Goal: Find specific page/section

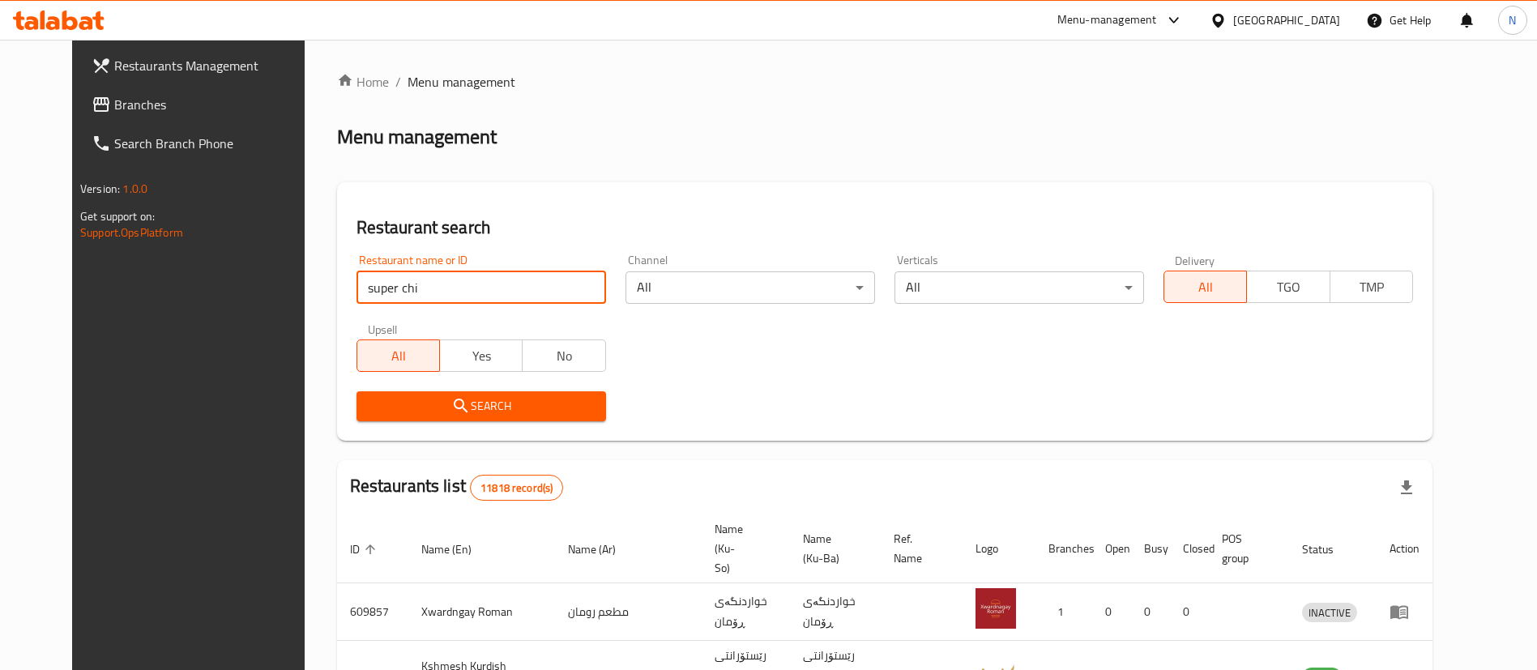
type input "super chicken"
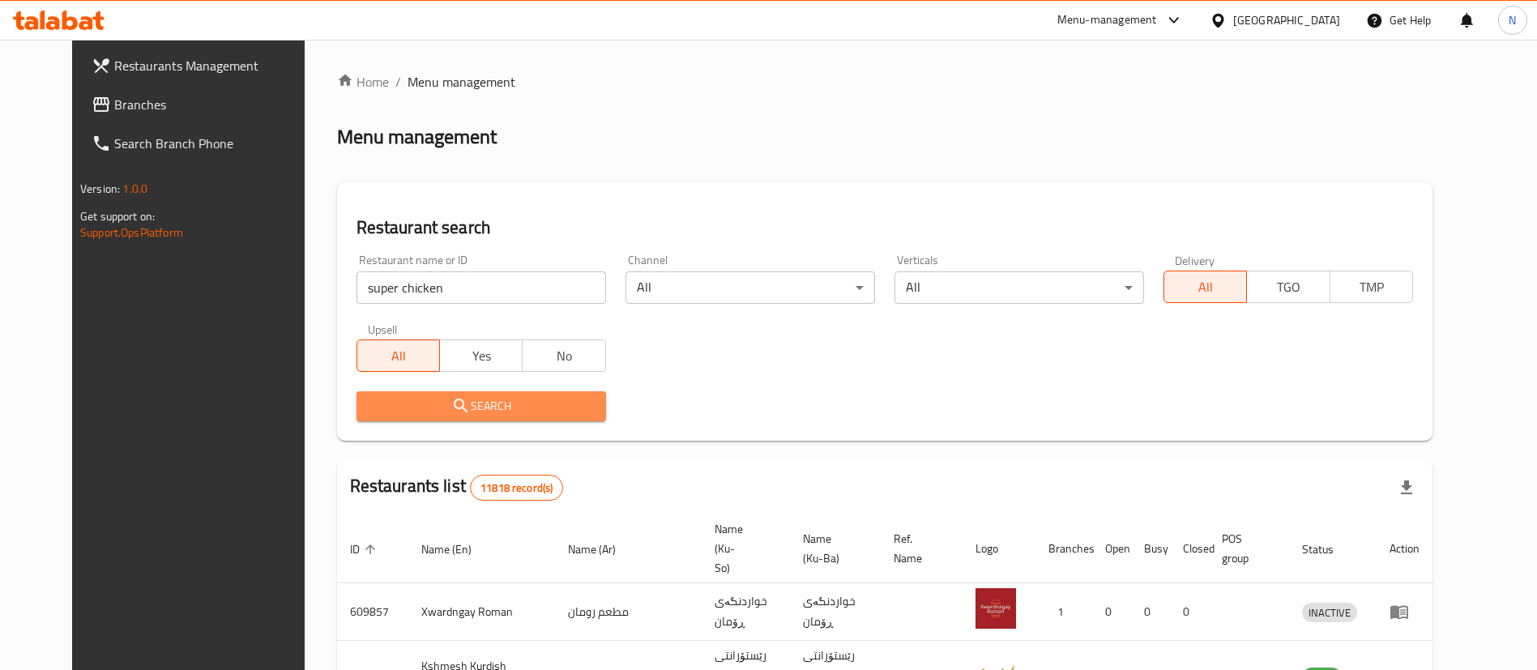
click at [539, 411] on span "Search" at bounding box center [482, 406] width 224 height 20
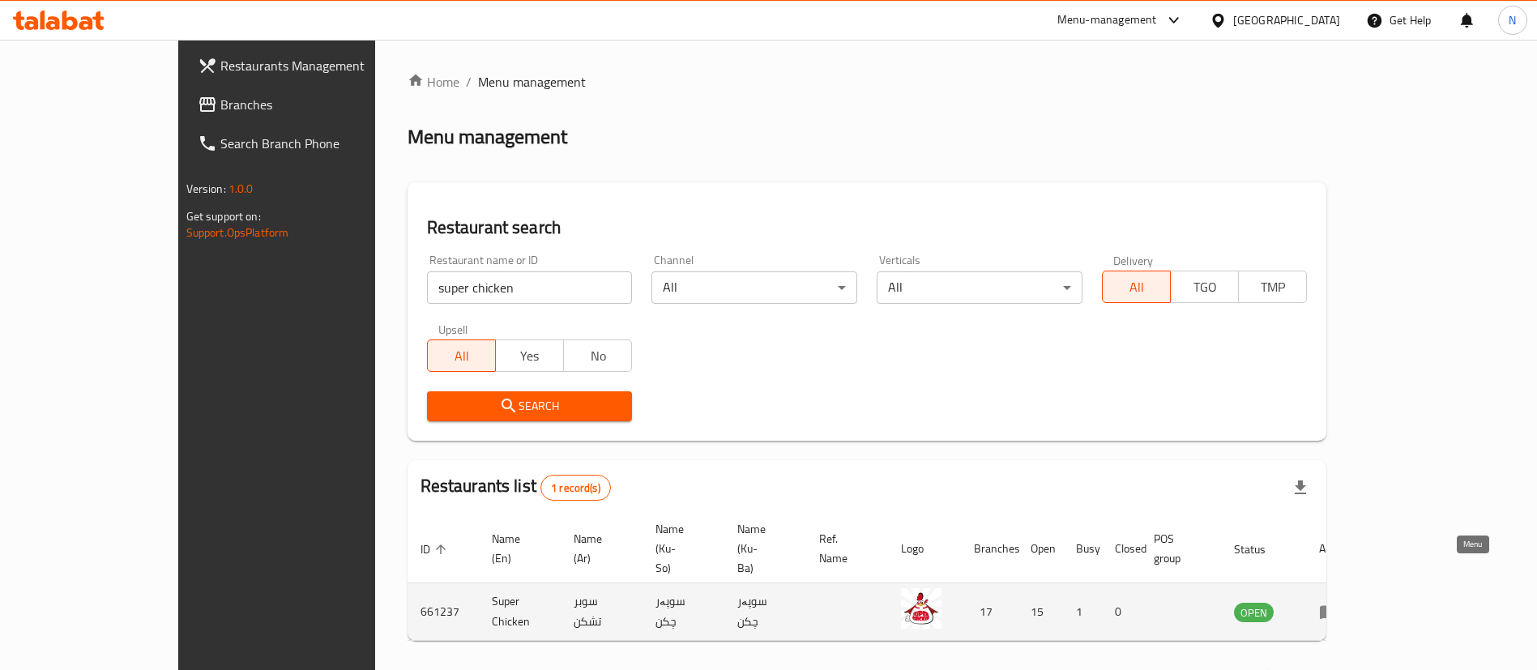
click at [1339, 602] on icon "enhanced table" at bounding box center [1328, 611] width 19 height 19
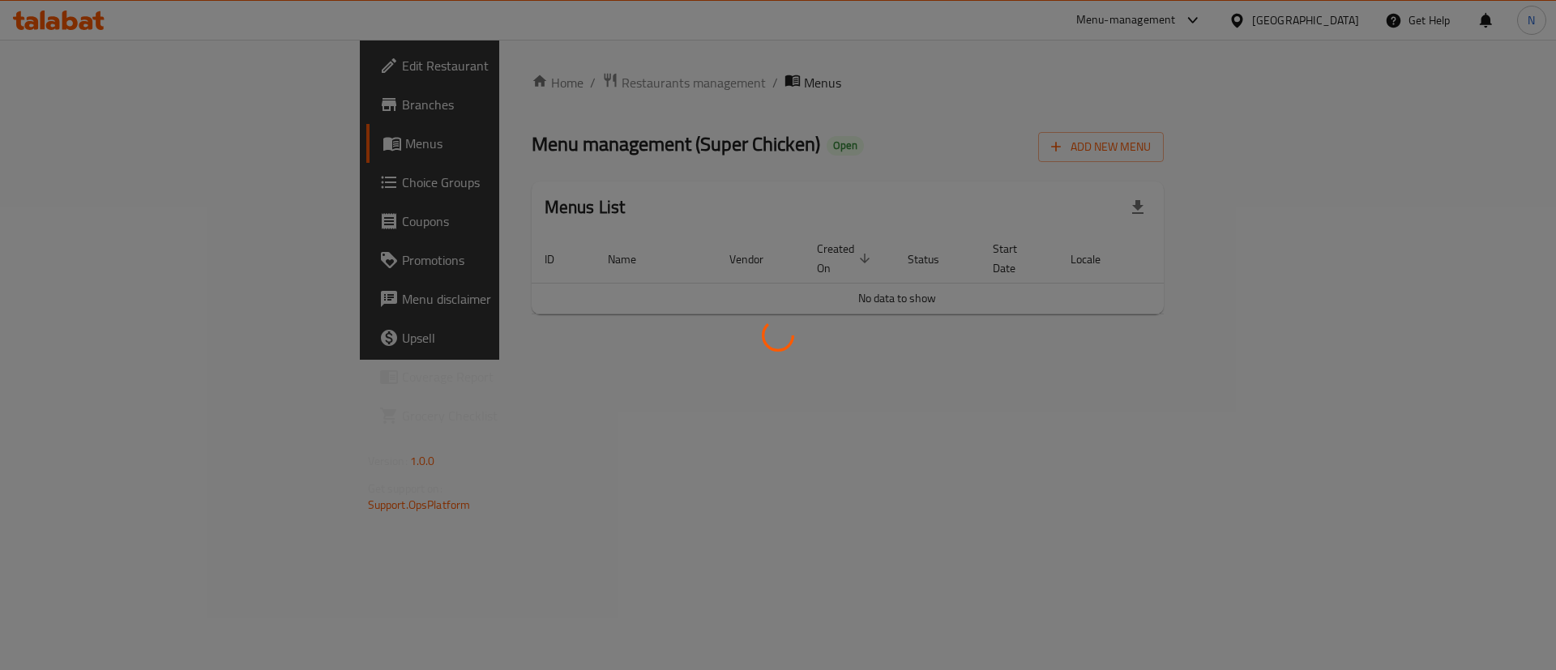
click at [91, 137] on div at bounding box center [778, 335] width 1556 height 670
click at [64, 137] on div at bounding box center [778, 335] width 1556 height 670
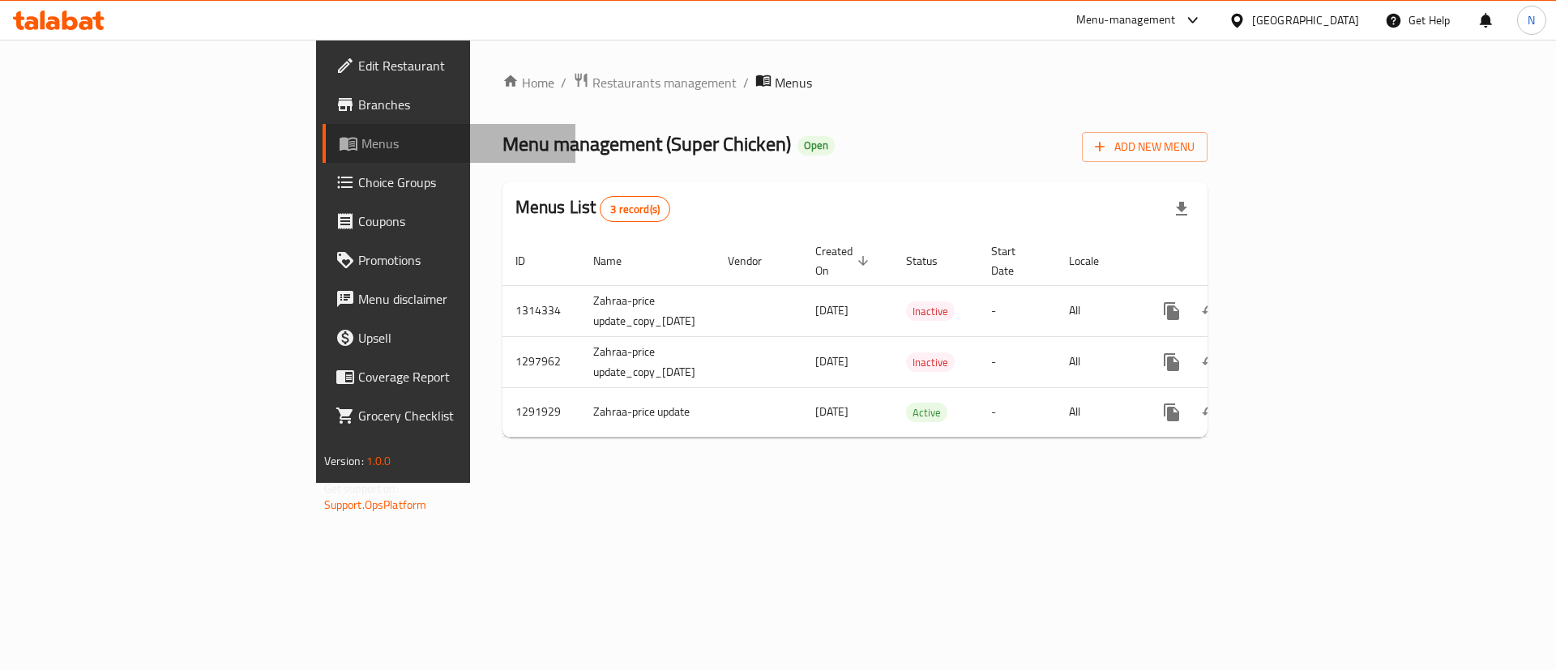
click at [361, 137] on span "Menus" at bounding box center [462, 143] width 202 height 19
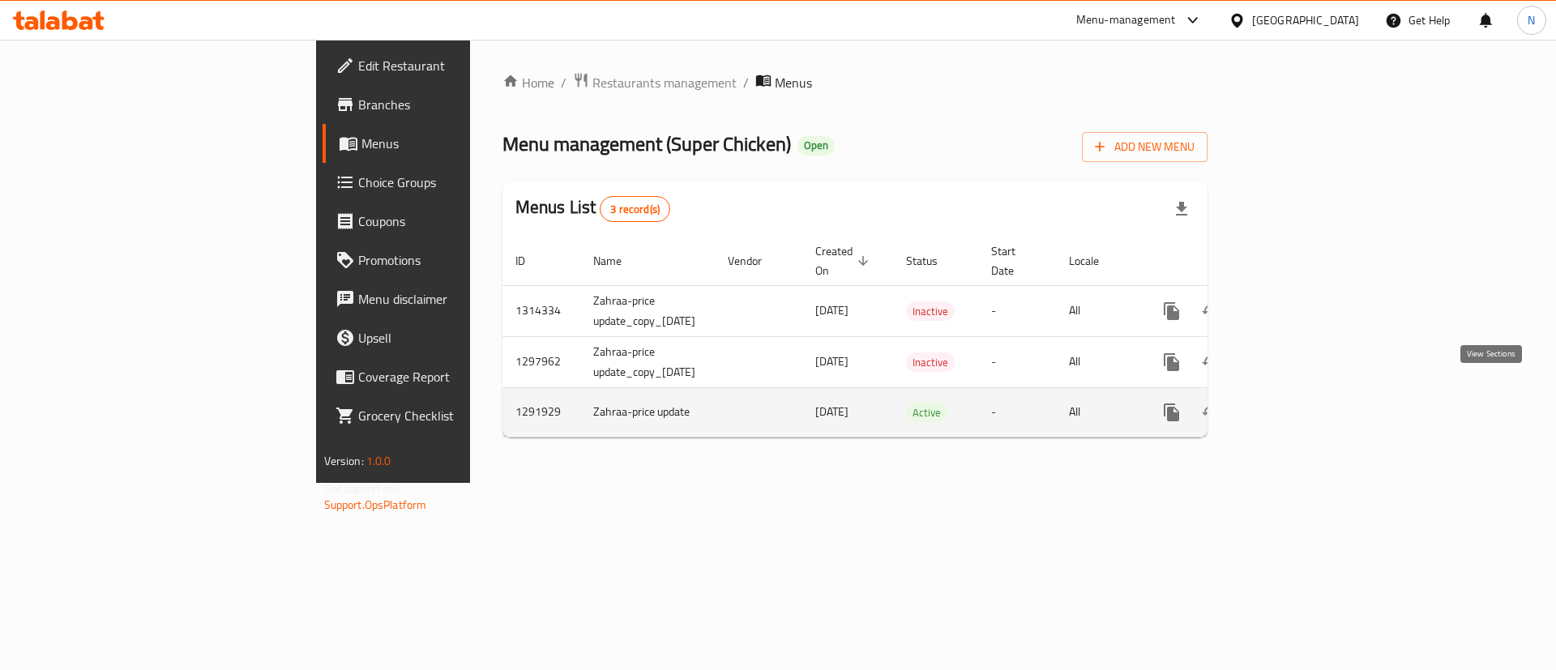
click at [1296, 405] on icon "enhanced table" at bounding box center [1288, 412] width 15 height 15
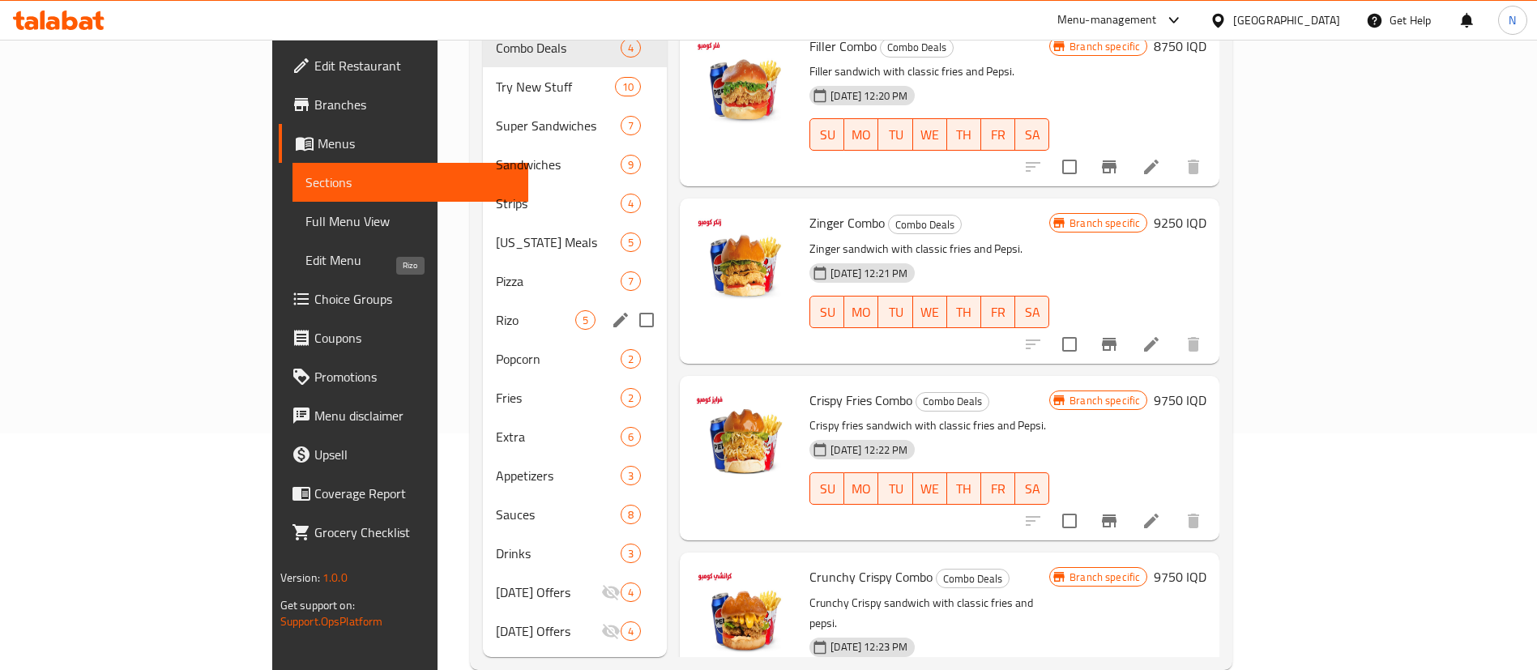
scroll to position [235, 0]
click at [496, 312] on span "Rizo" at bounding box center [535, 321] width 79 height 19
